Goal: Check status: Check status

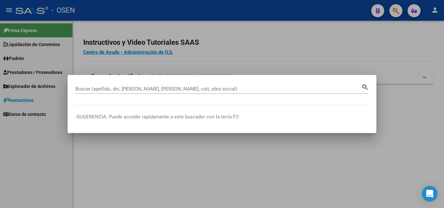
drag, startPoint x: 310, startPoint y: 21, endPoint x: 313, endPoint y: 5, distance: 16.3
click at [310, 20] on div at bounding box center [222, 104] width 444 height 208
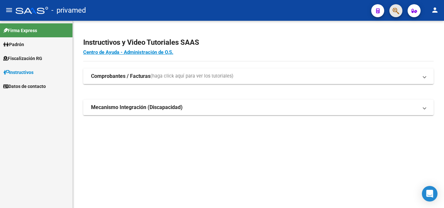
click at [396, 10] on icon "button" at bounding box center [396, 10] width 7 height 7
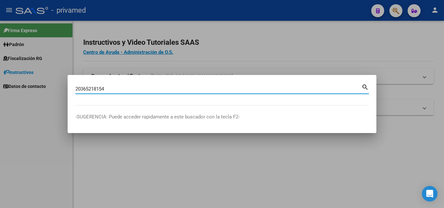
type input "20365218154"
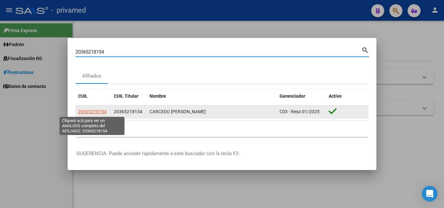
click at [93, 110] on span "20365218154" at bounding box center [92, 111] width 29 height 5
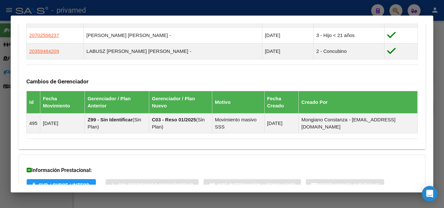
scroll to position [441, 0]
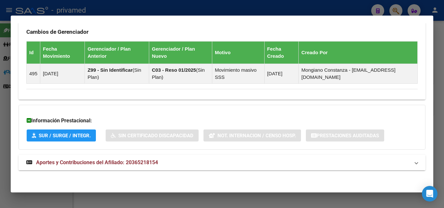
click at [164, 163] on mat-panel-title "Aportes y Contribuciones del Afiliado: 20365218154" at bounding box center [218, 163] width 384 height 8
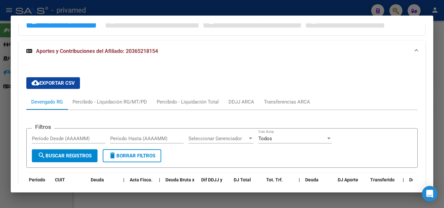
scroll to position [683, 0]
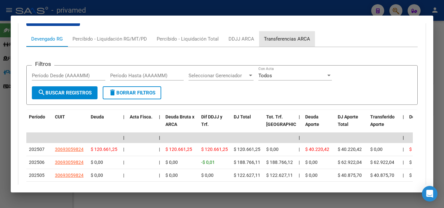
click at [279, 43] on div "Transferencias ARCA" at bounding box center [287, 39] width 56 height 16
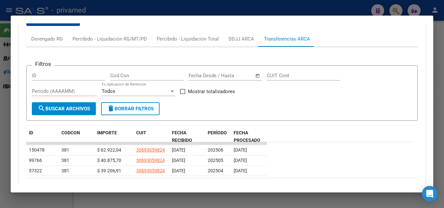
scroll to position [561, 0]
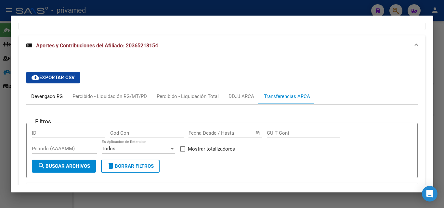
click at [61, 98] on div "Devengado RG" at bounding box center [47, 96] width 32 height 7
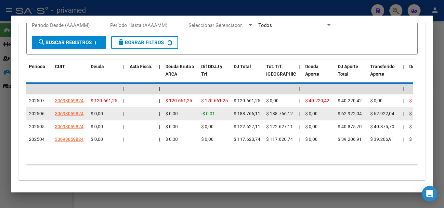
scroll to position [669, 0]
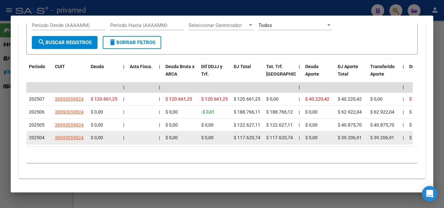
drag, startPoint x: 233, startPoint y: 139, endPoint x: 257, endPoint y: 140, distance: 23.4
click at [259, 141] on datatable-body-cell "$ 117.620,74" at bounding box center [247, 138] width 33 height 13
copy span "$ 117.620,74"
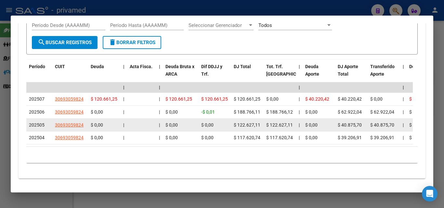
drag, startPoint x: 234, startPoint y: 125, endPoint x: 260, endPoint y: 128, distance: 26.3
click at [260, 128] on div "$ 122.627,11" at bounding box center [247, 125] width 27 height 7
copy span "$ 122.627,11"
